Goal: Transaction & Acquisition: Purchase product/service

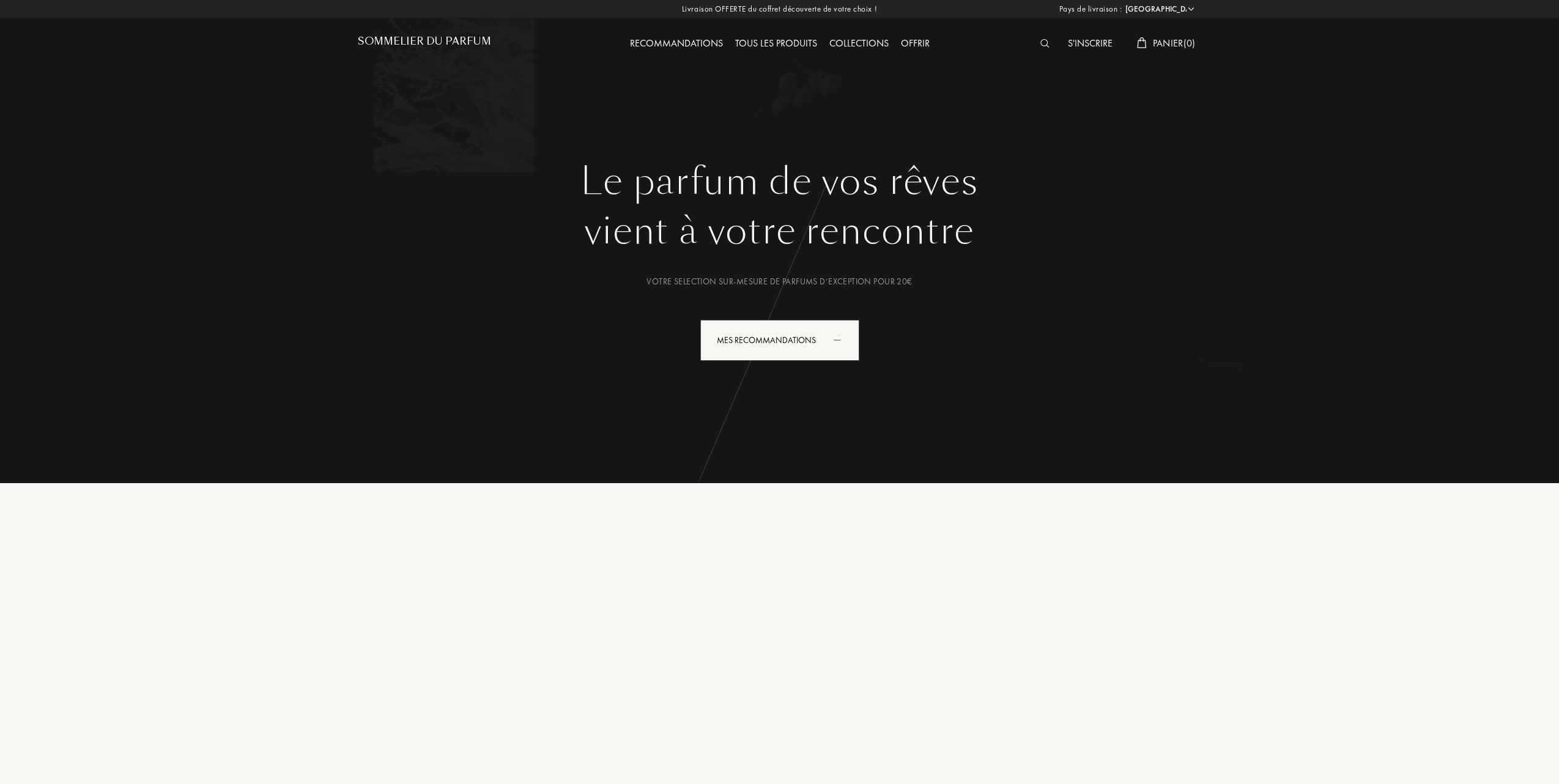
select select "FR"
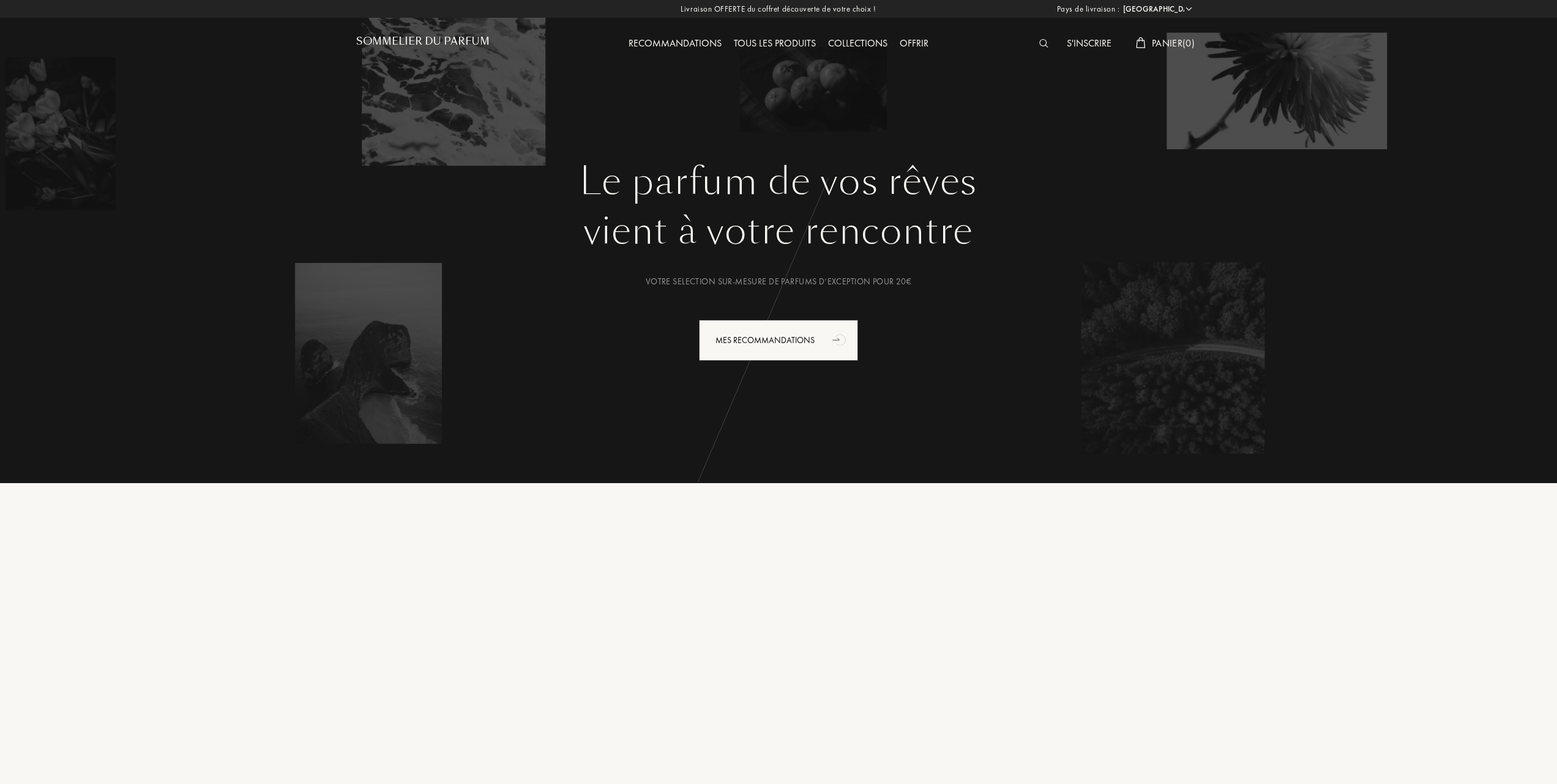
click at [792, 38] on div "Tous les produits" at bounding box center [774, 44] width 94 height 16
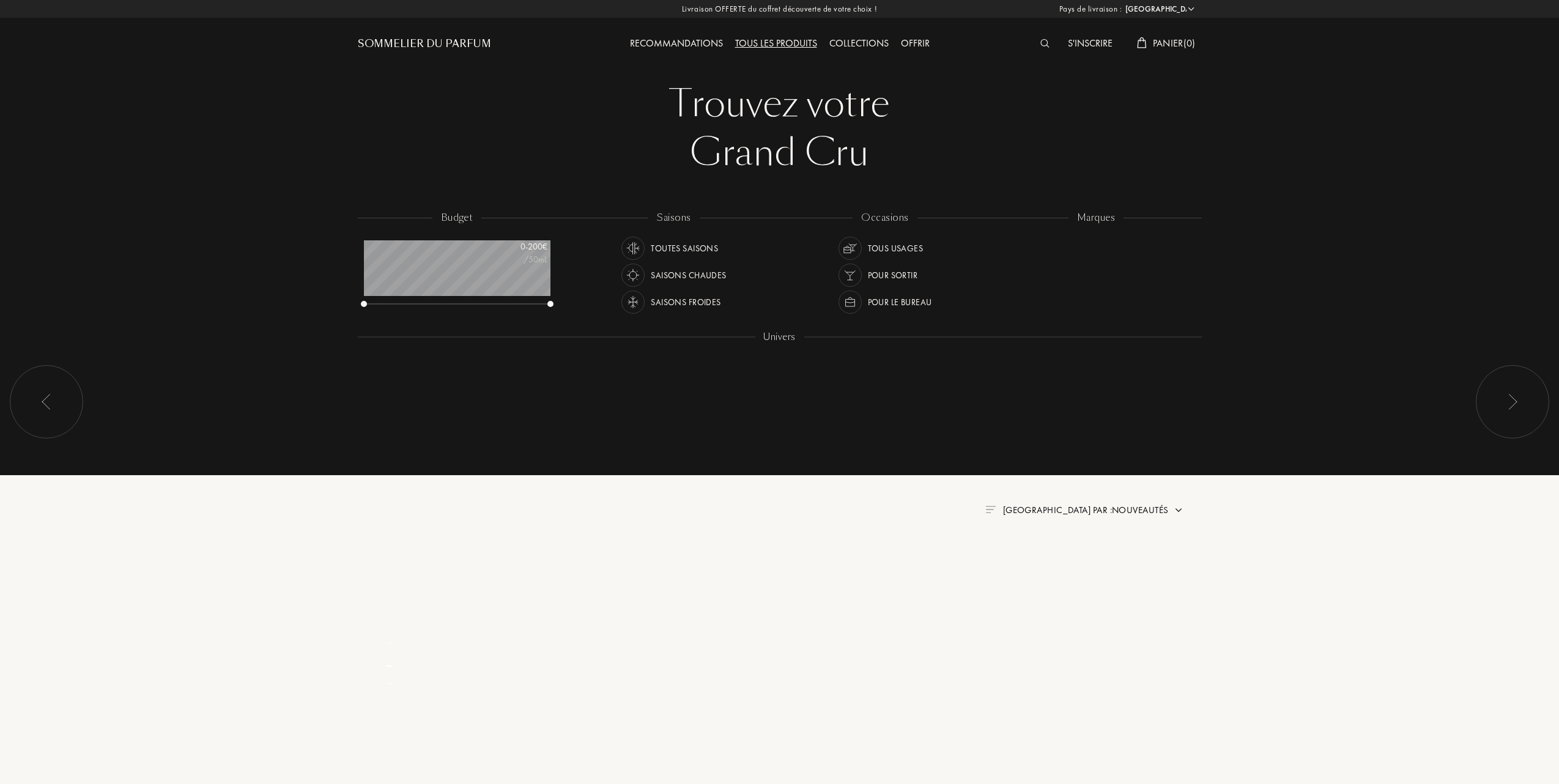
select select "FR"
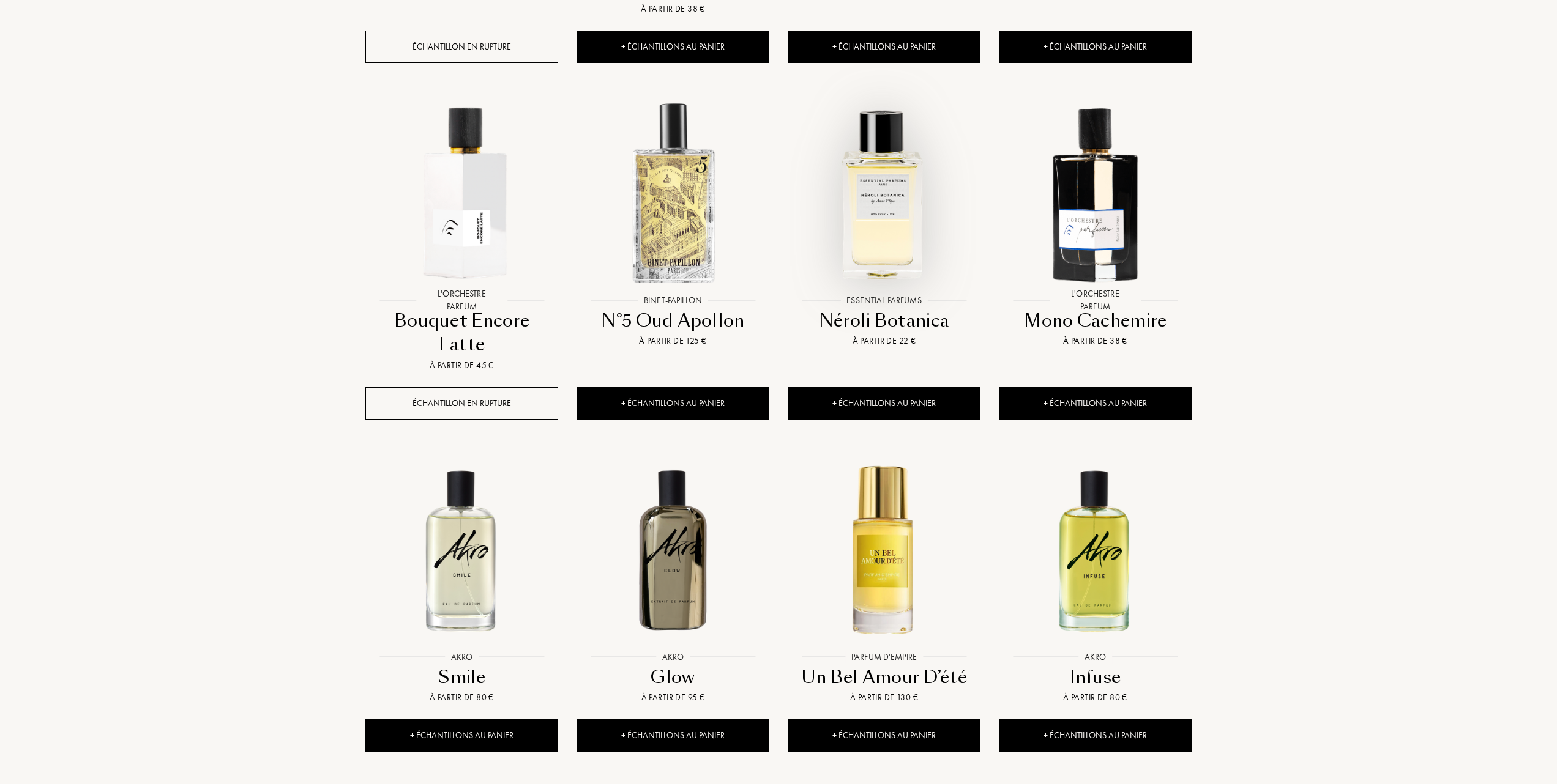
scroll to position [978, 0]
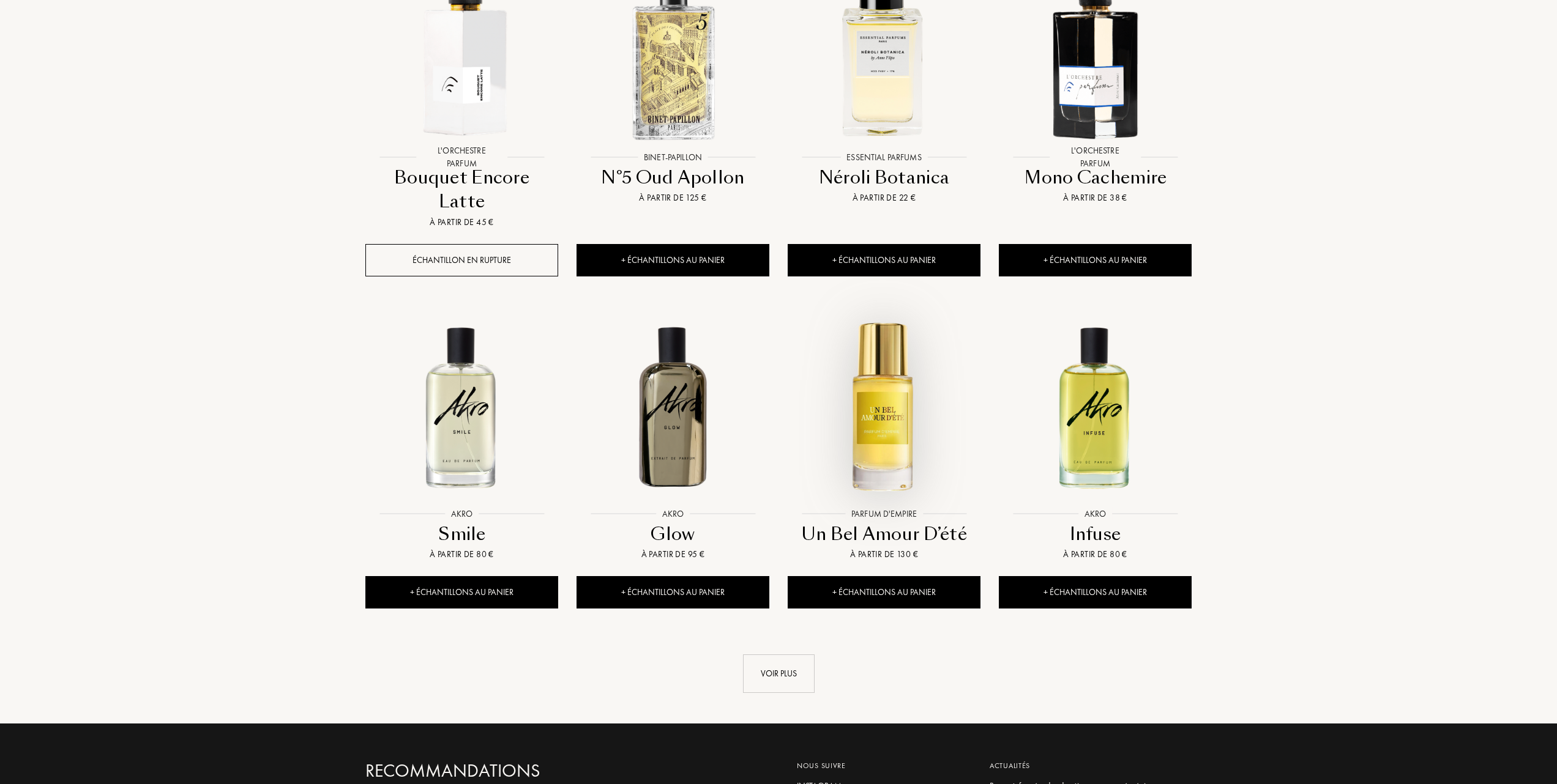
click at [889, 346] on img at bounding box center [883, 406] width 190 height 190
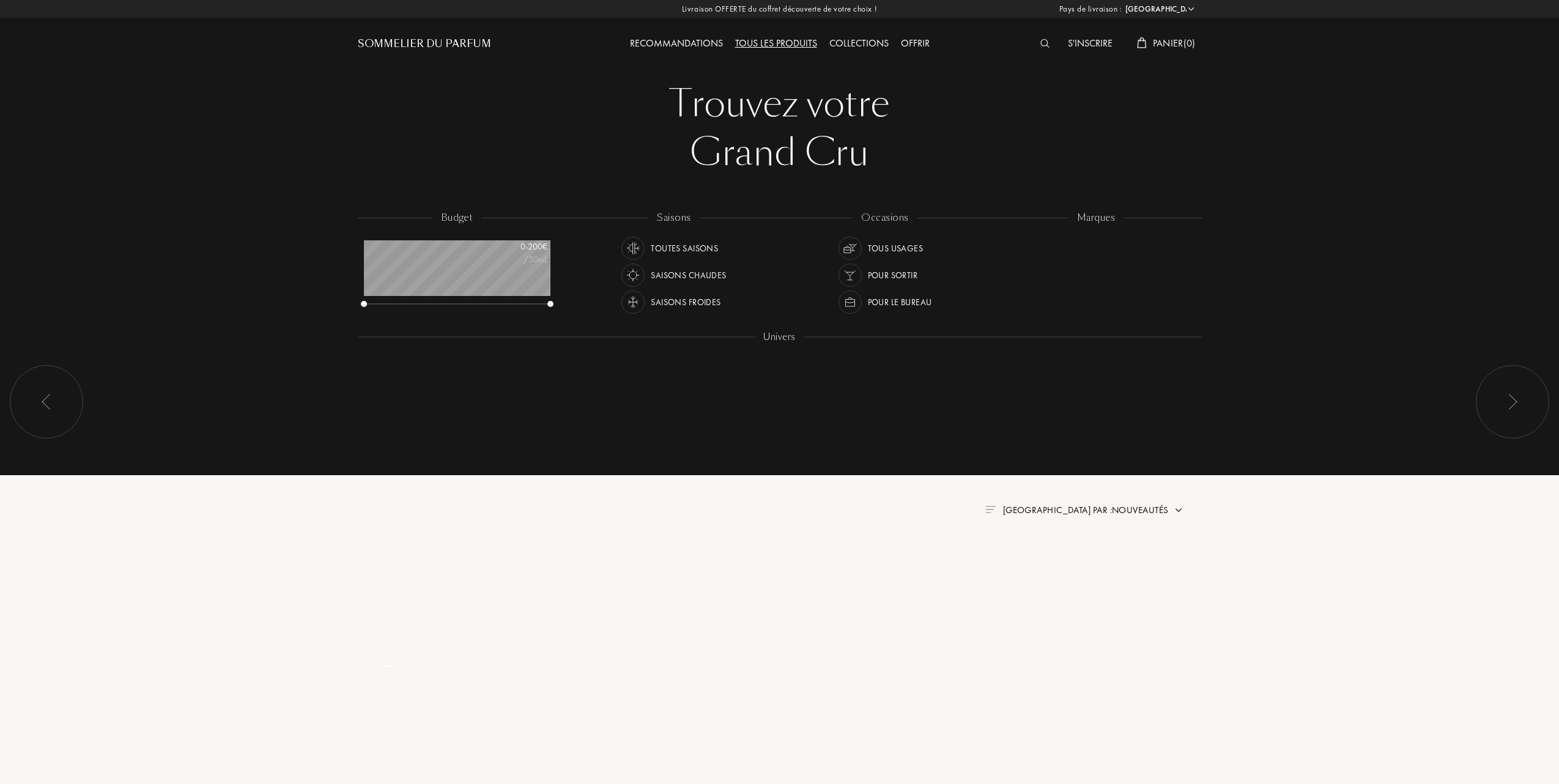
select select "FR"
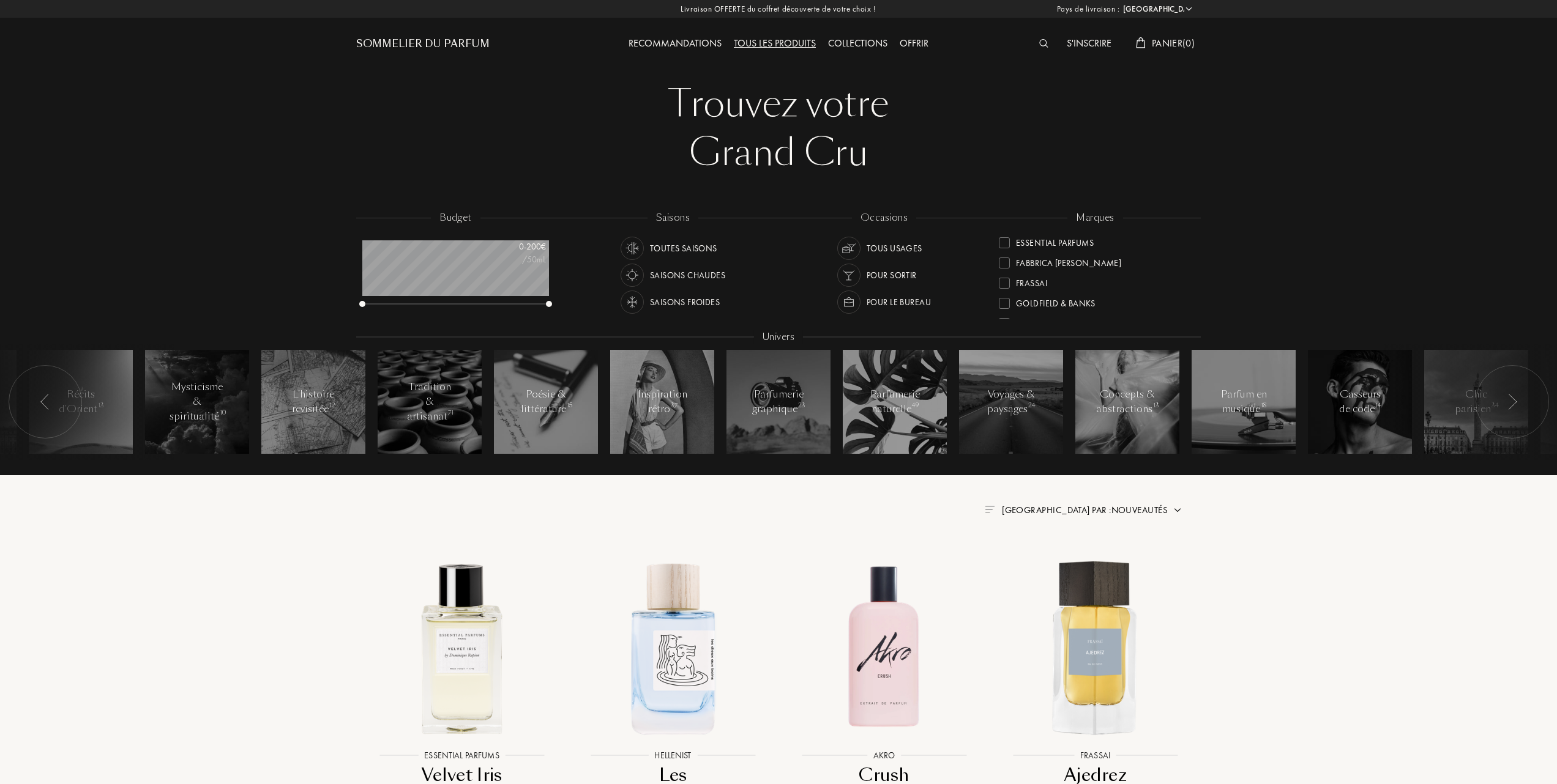
scroll to position [162, 0]
click at [1006, 280] on div at bounding box center [1004, 282] width 11 height 11
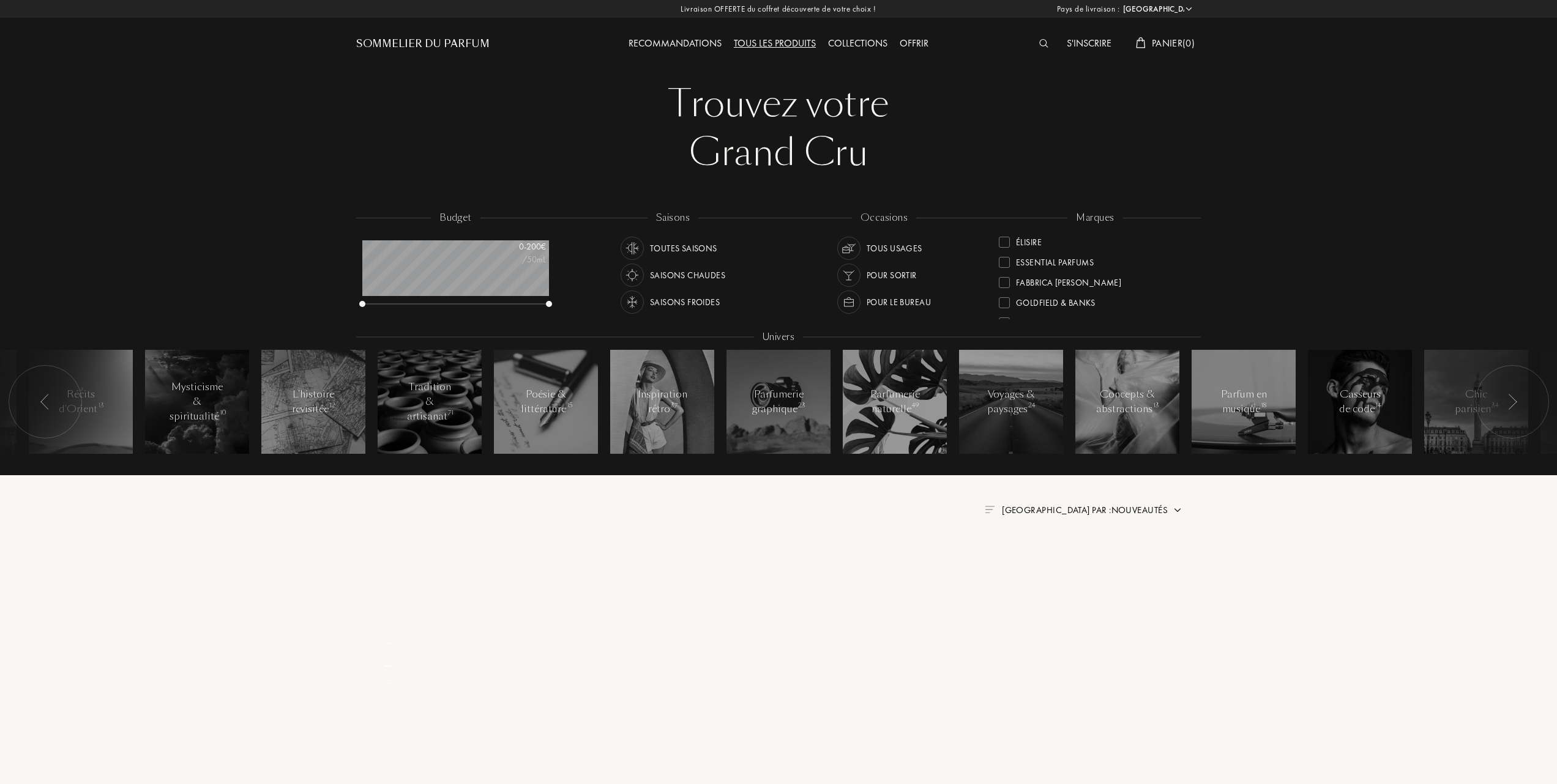
scroll to position [0, 0]
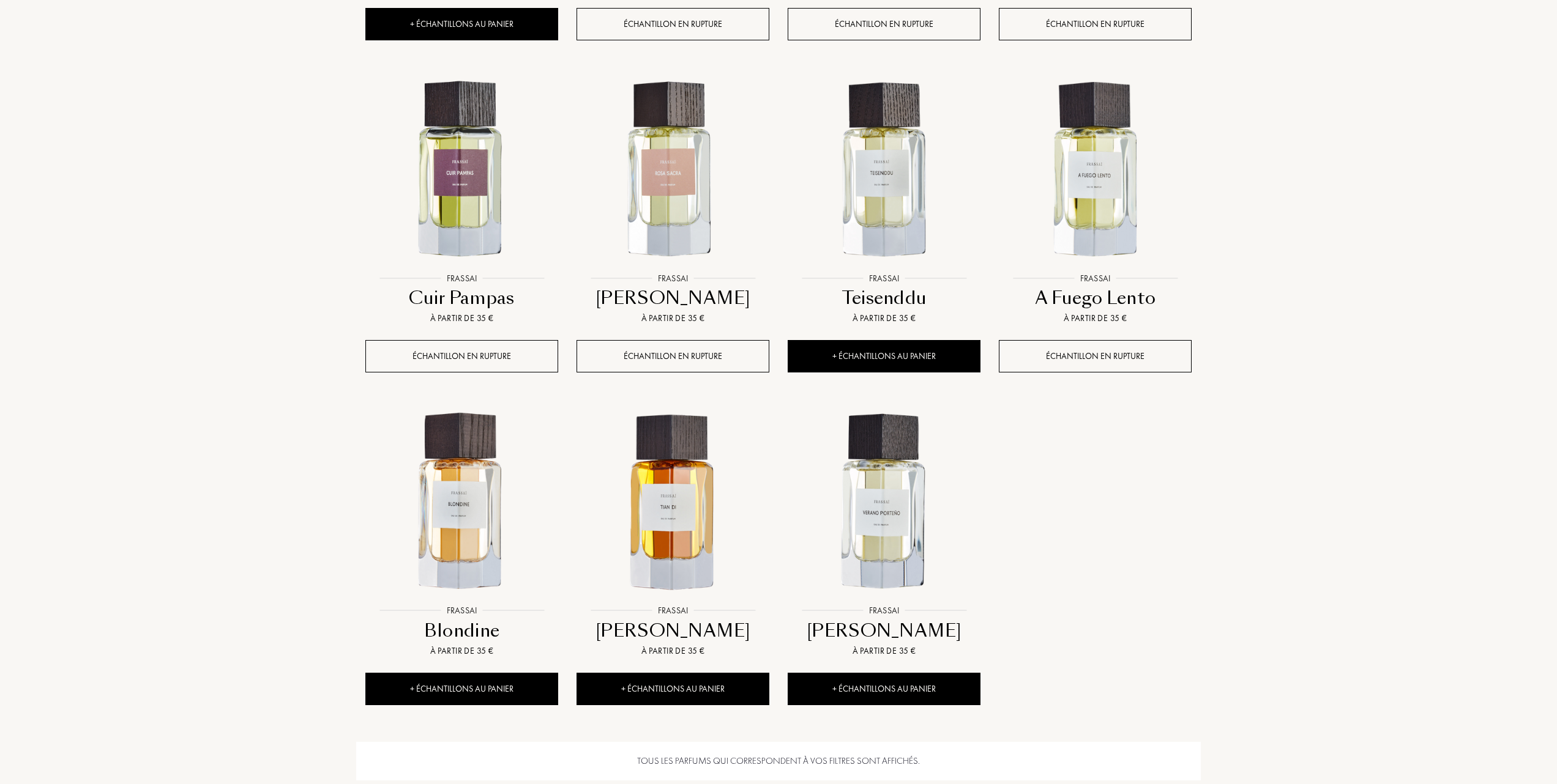
scroll to position [815, 0]
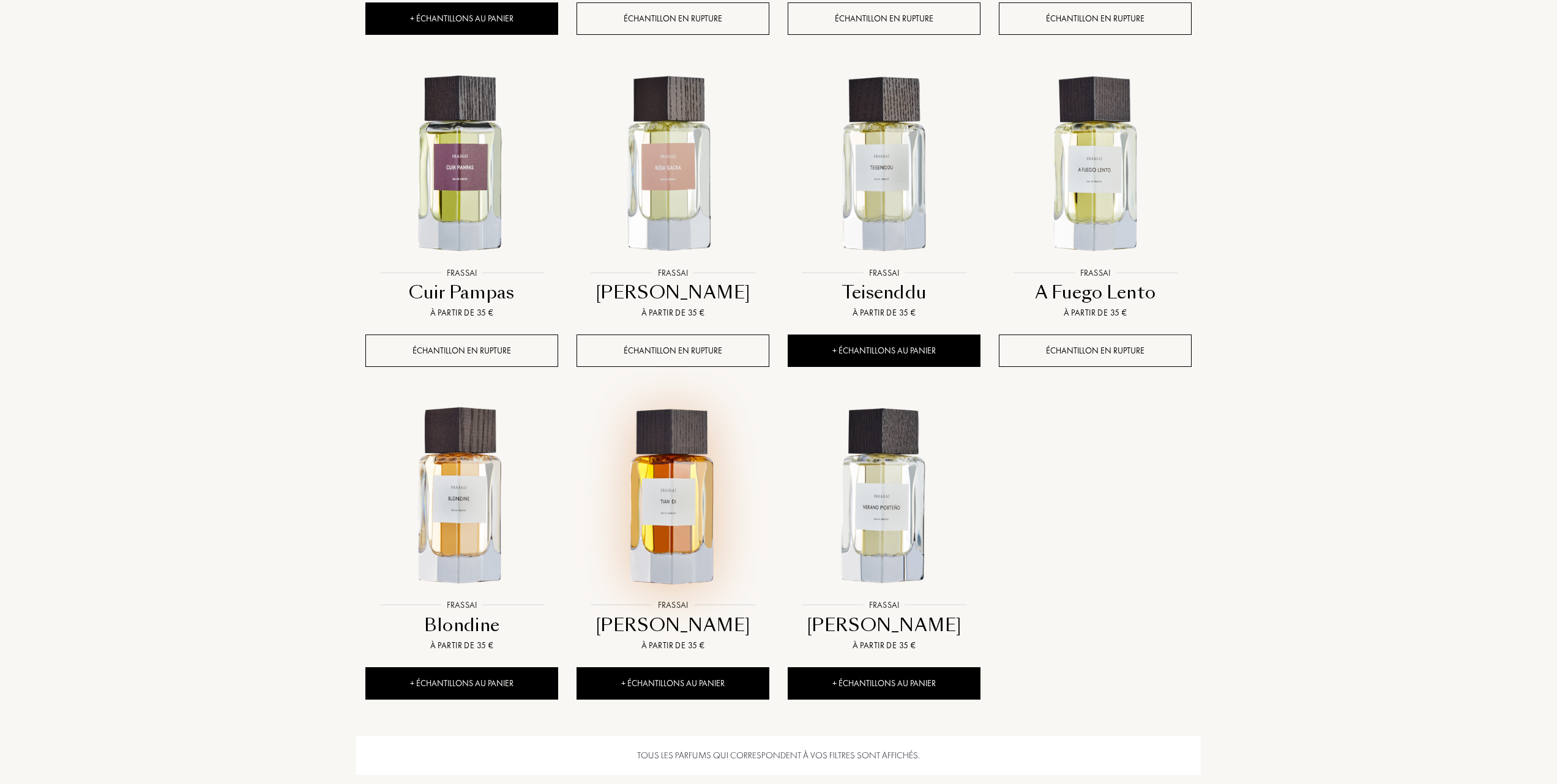
click at [669, 503] on img at bounding box center [672, 497] width 190 height 190
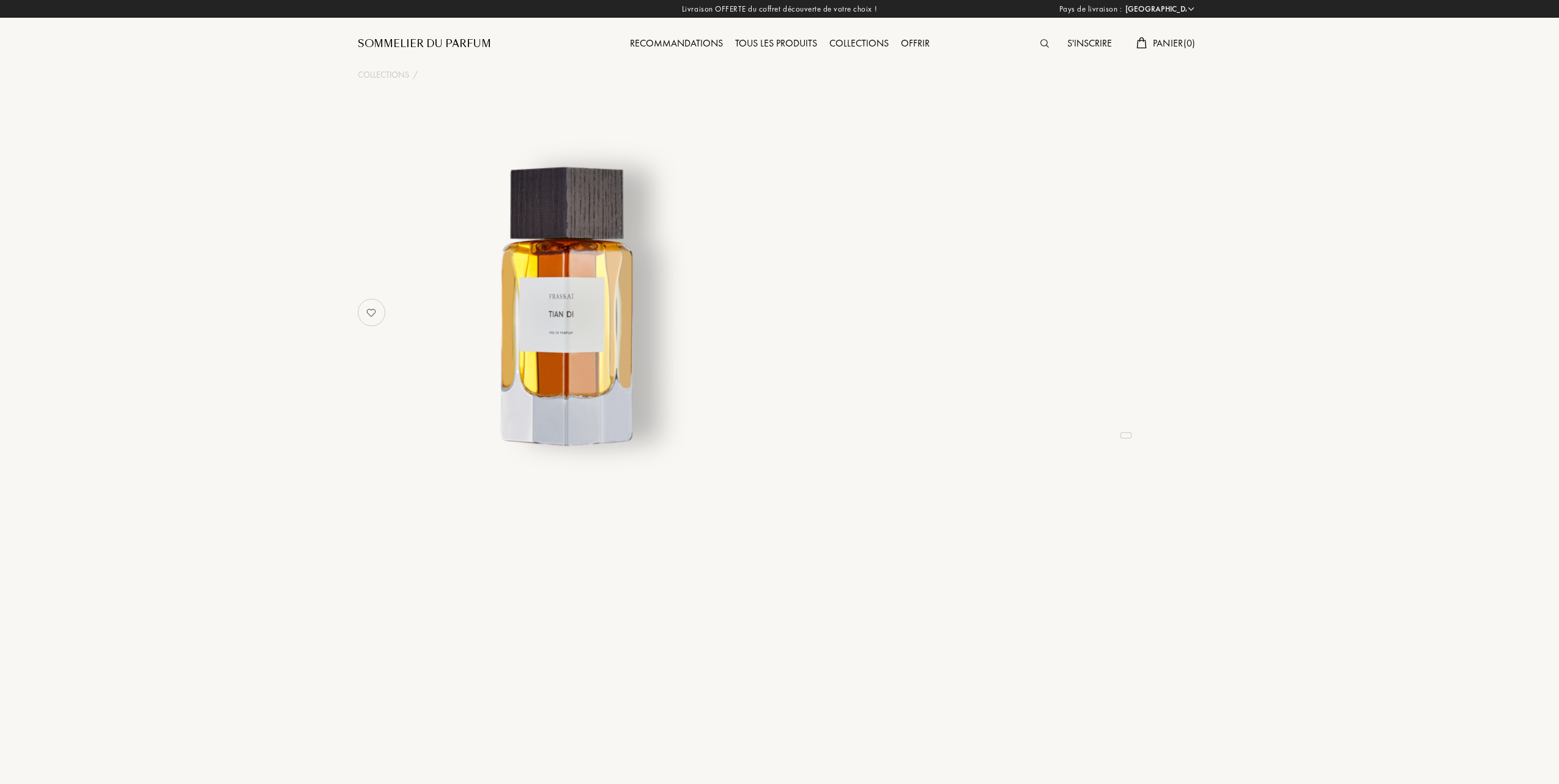
select select "FR"
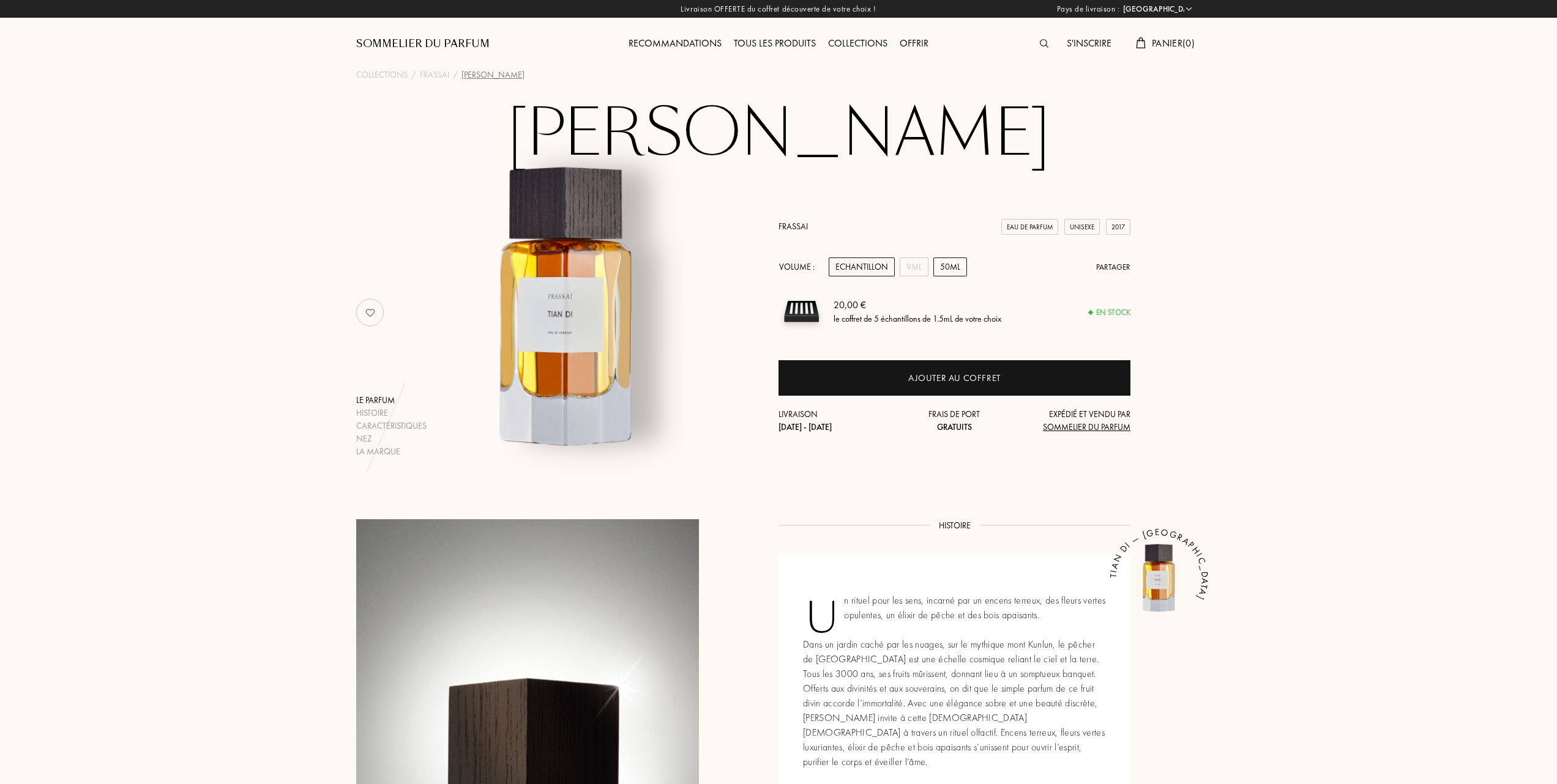
click at [950, 266] on div "50mL" at bounding box center [949, 266] width 34 height 19
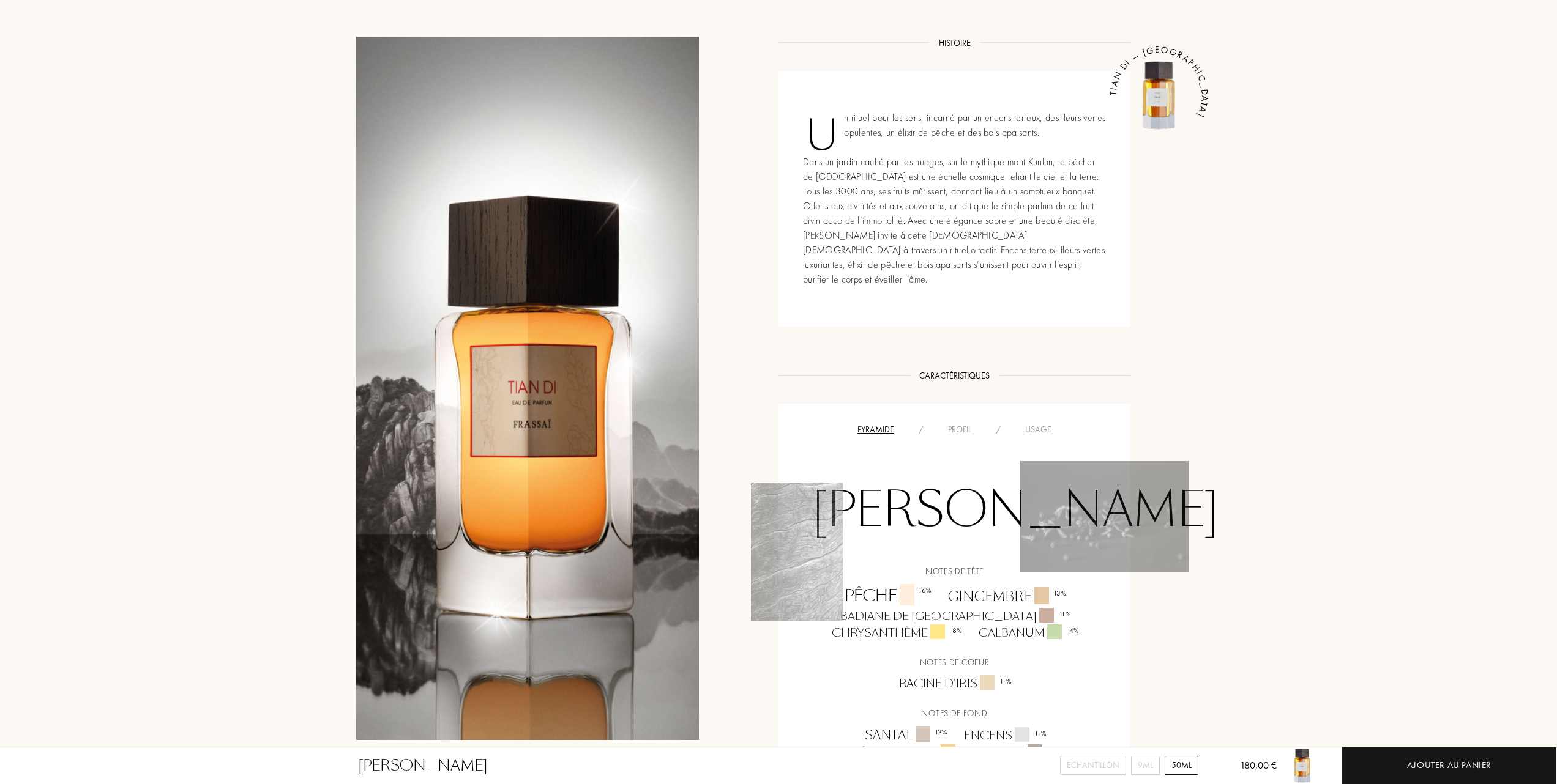
scroll to position [489, 0]
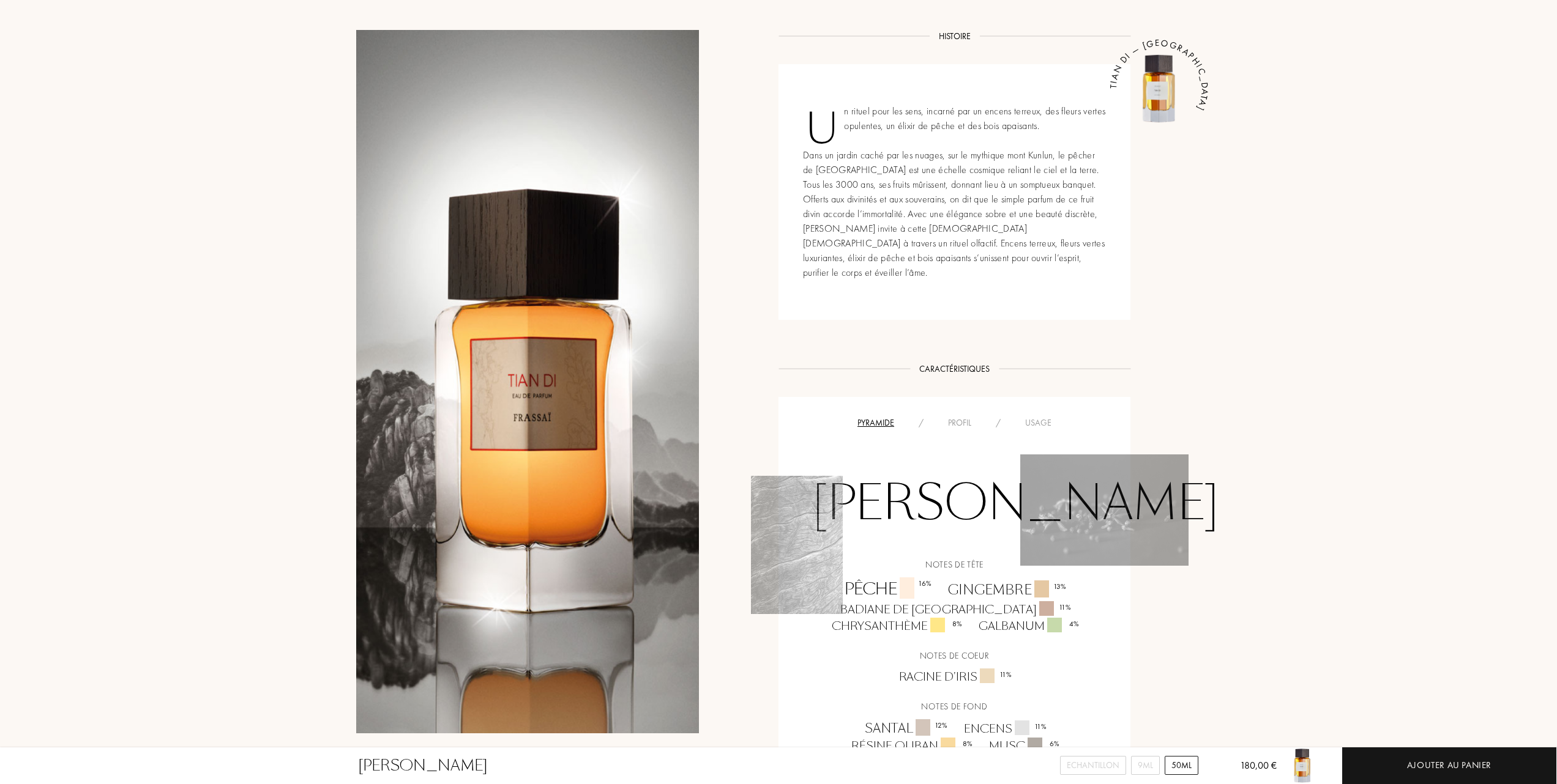
click at [1047, 416] on div "Usage" at bounding box center [1037, 422] width 51 height 13
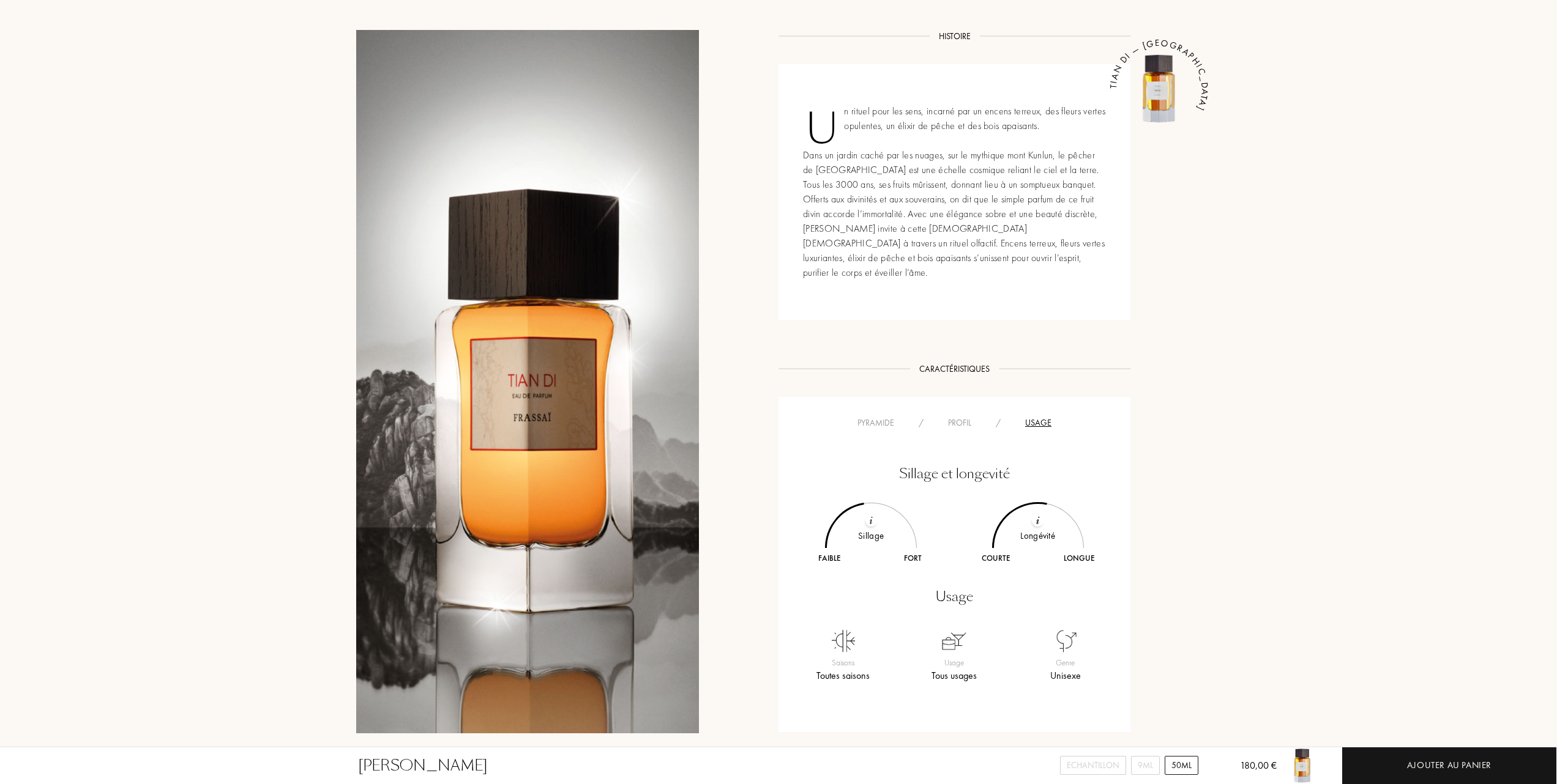
click at [963, 416] on div "Profil" at bounding box center [959, 422] width 48 height 13
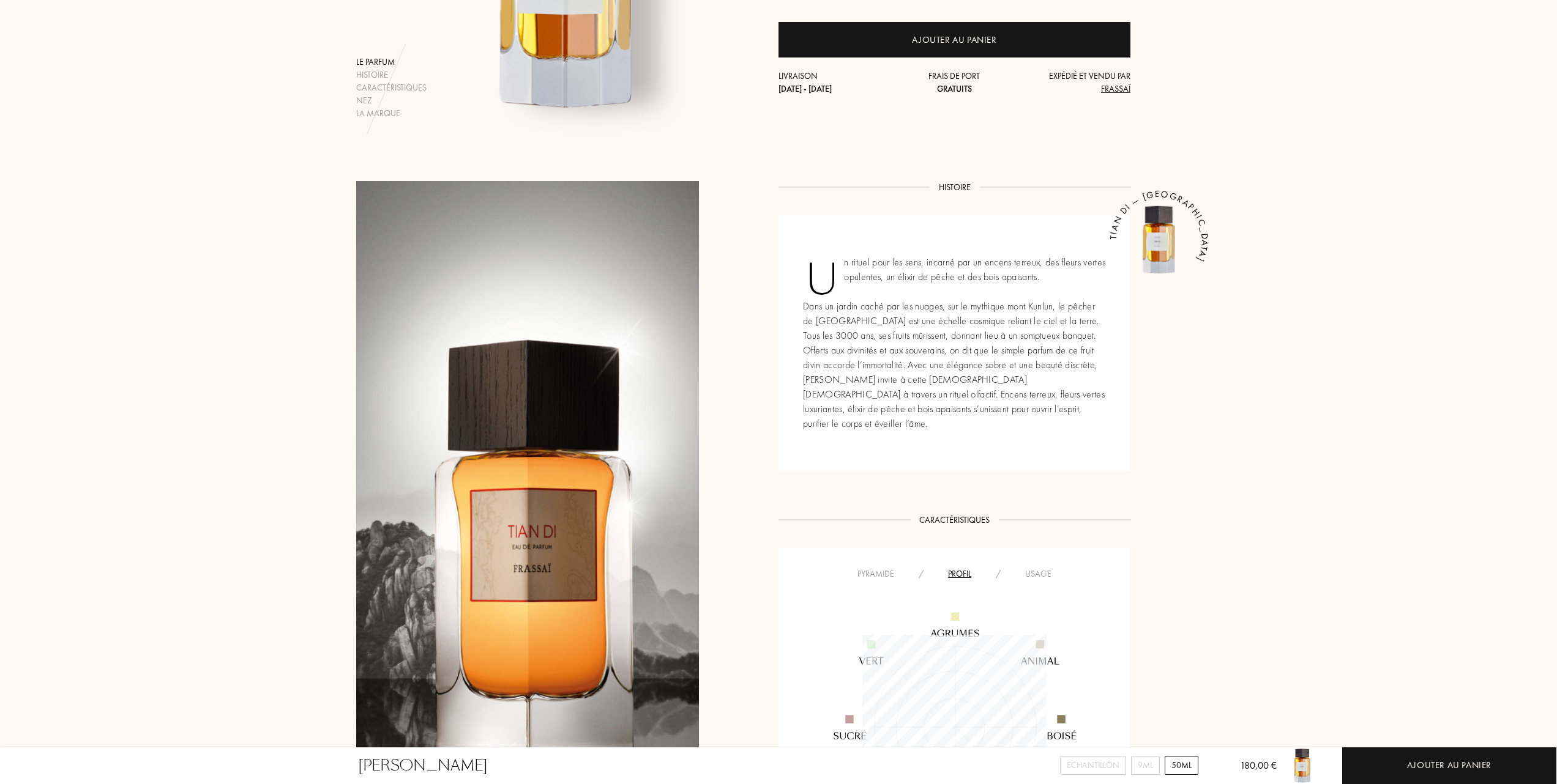
scroll to position [326, 0]
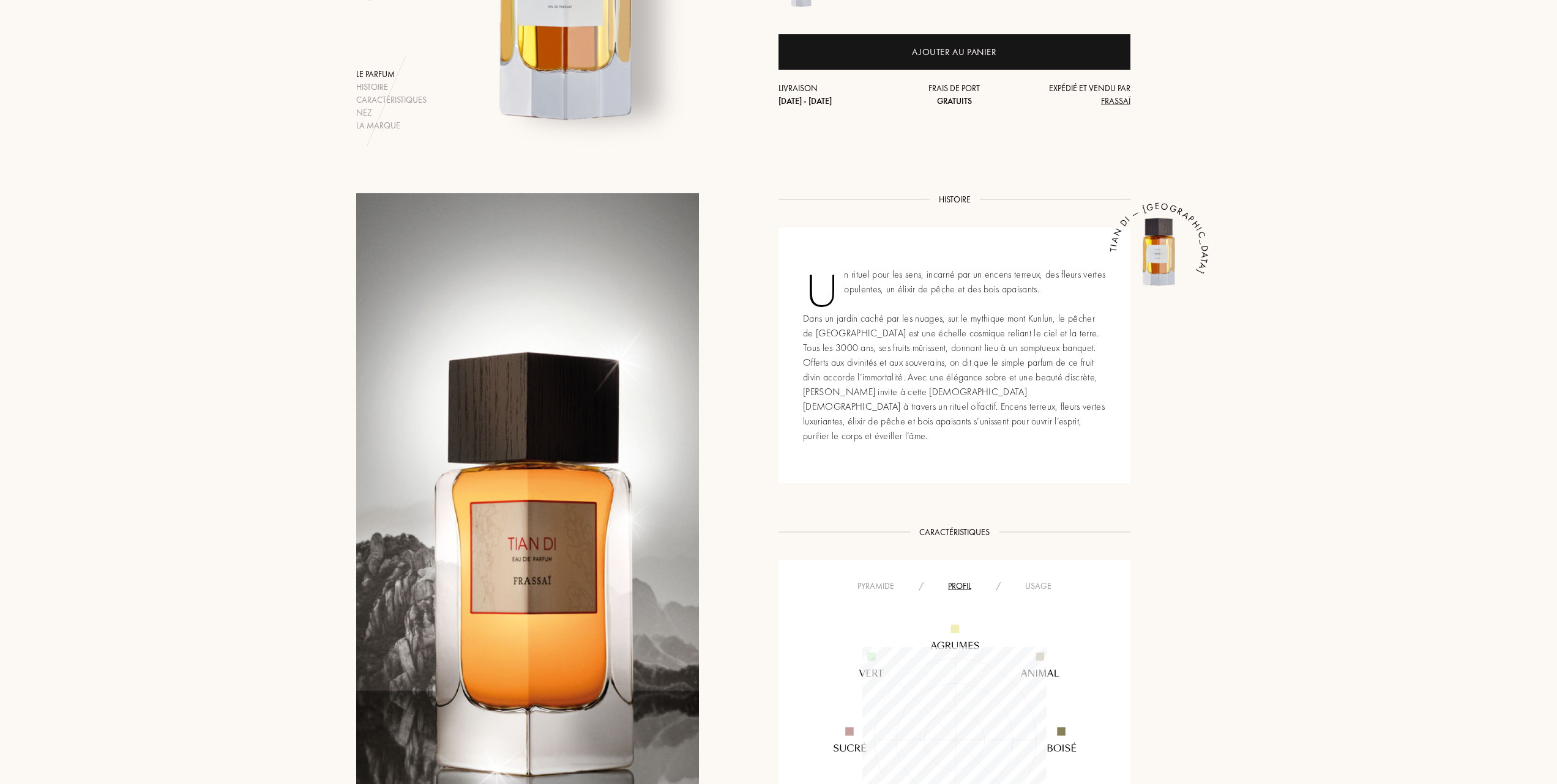
click at [1043, 580] on div "Usage" at bounding box center [1037, 585] width 51 height 13
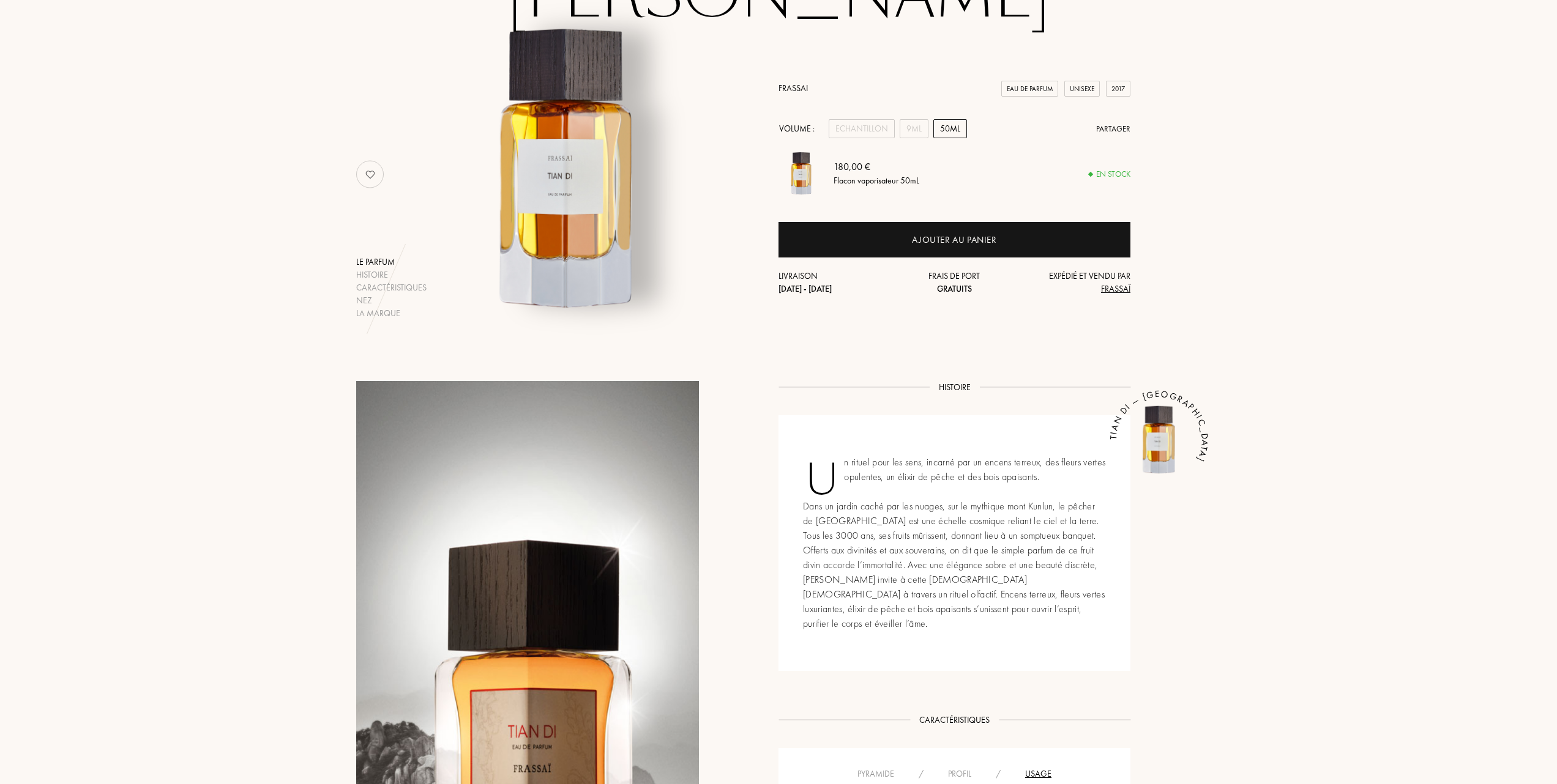
scroll to position [0, 0]
